Goal: Use online tool/utility

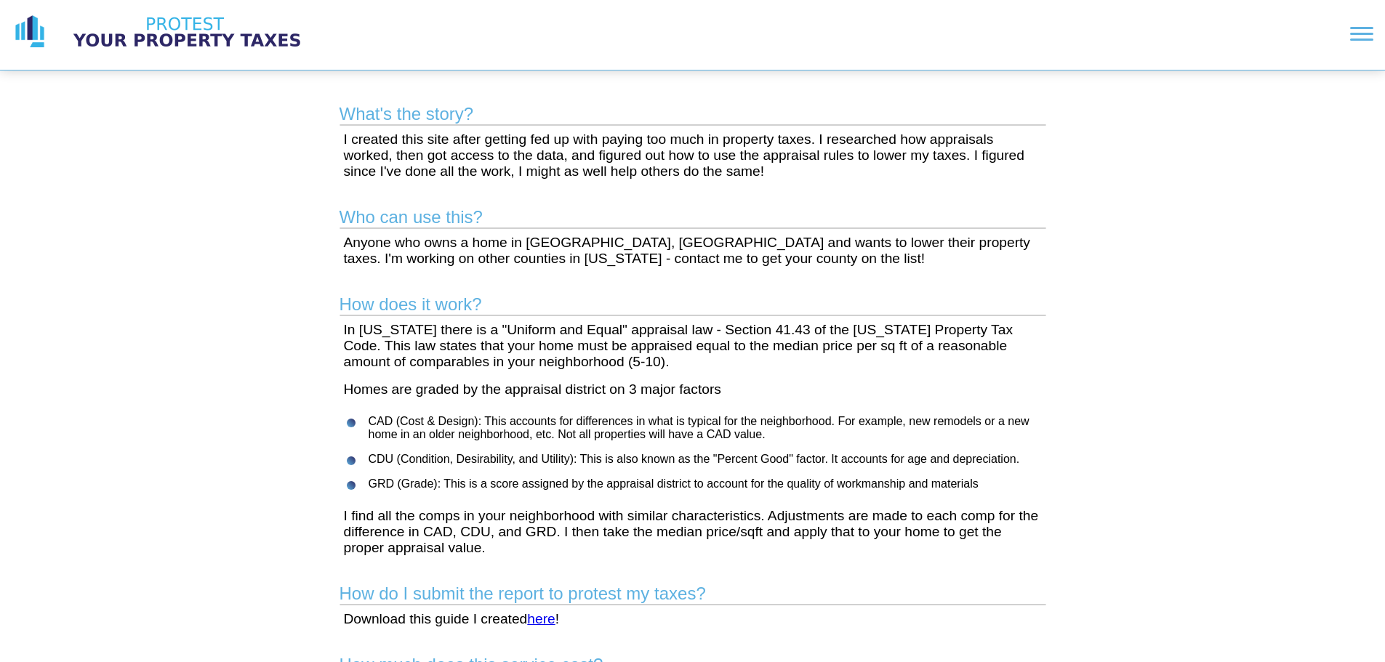
click at [152, 24] on img at bounding box center [187, 32] width 254 height 36
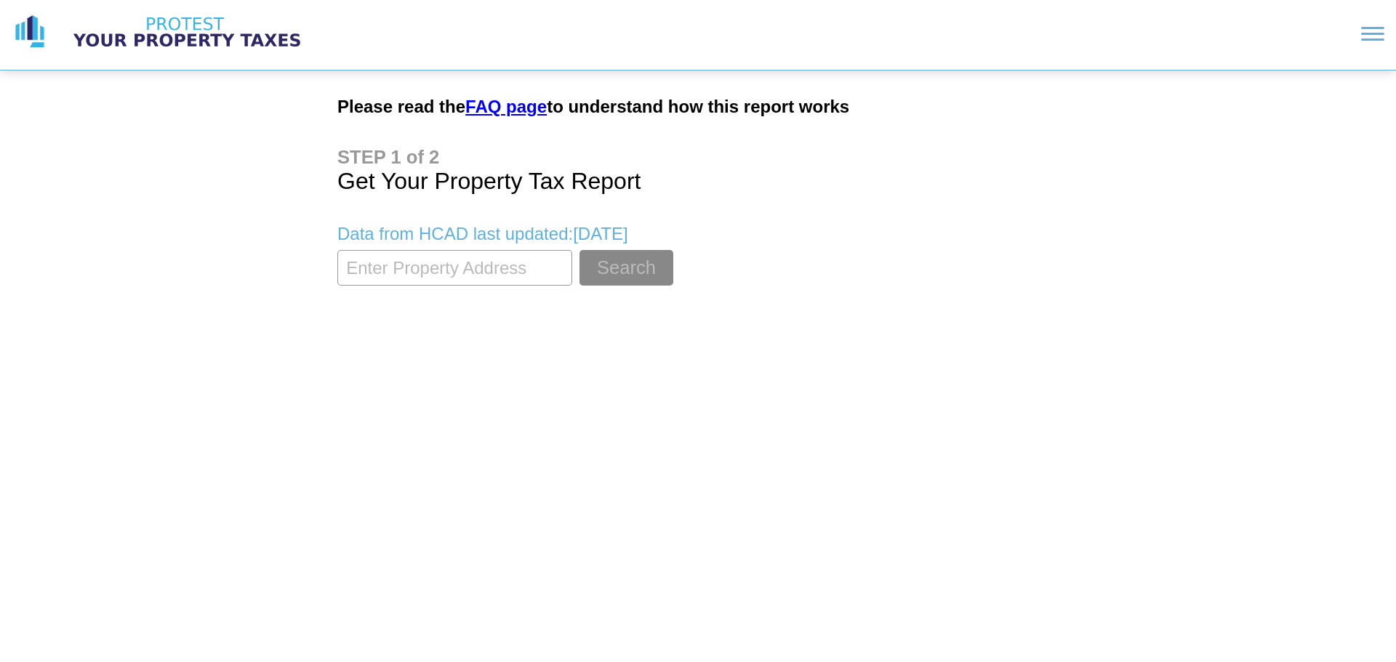
click at [452, 268] on input "textbox" at bounding box center [454, 268] width 235 height 36
type input "2702 [GEOGRAPHIC_DATA]"
click at [579, 250] on button "Search" at bounding box center [626, 268] width 94 height 36
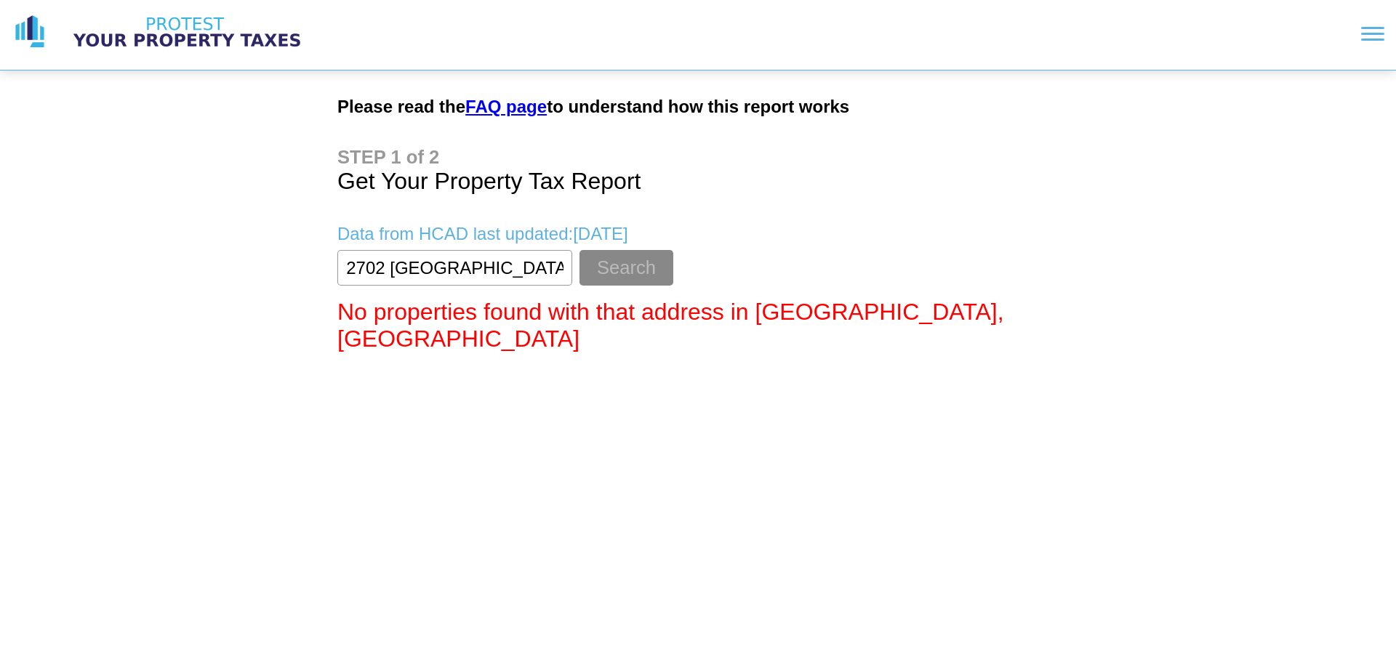
drag, startPoint x: 491, startPoint y: 269, endPoint x: 266, endPoint y: 286, distance: 226.1
click at [266, 286] on div "Please read the FAQ page to understand how this report works Get Your Property …" at bounding box center [698, 182] width 1396 height 364
click at [348, 364] on html "Please read the FAQ page to understand how this report works Get Your Property …" at bounding box center [698, 182] width 1396 height 364
